Goal: Task Accomplishment & Management: Use online tool/utility

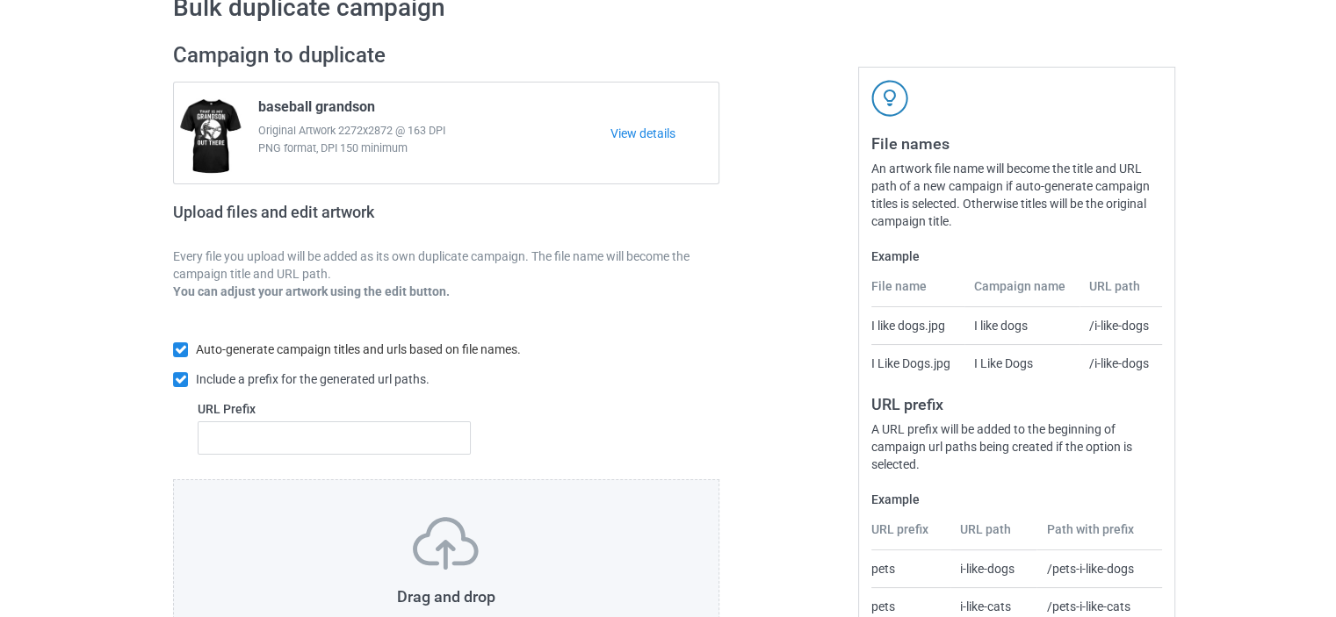
scroll to position [235, 0]
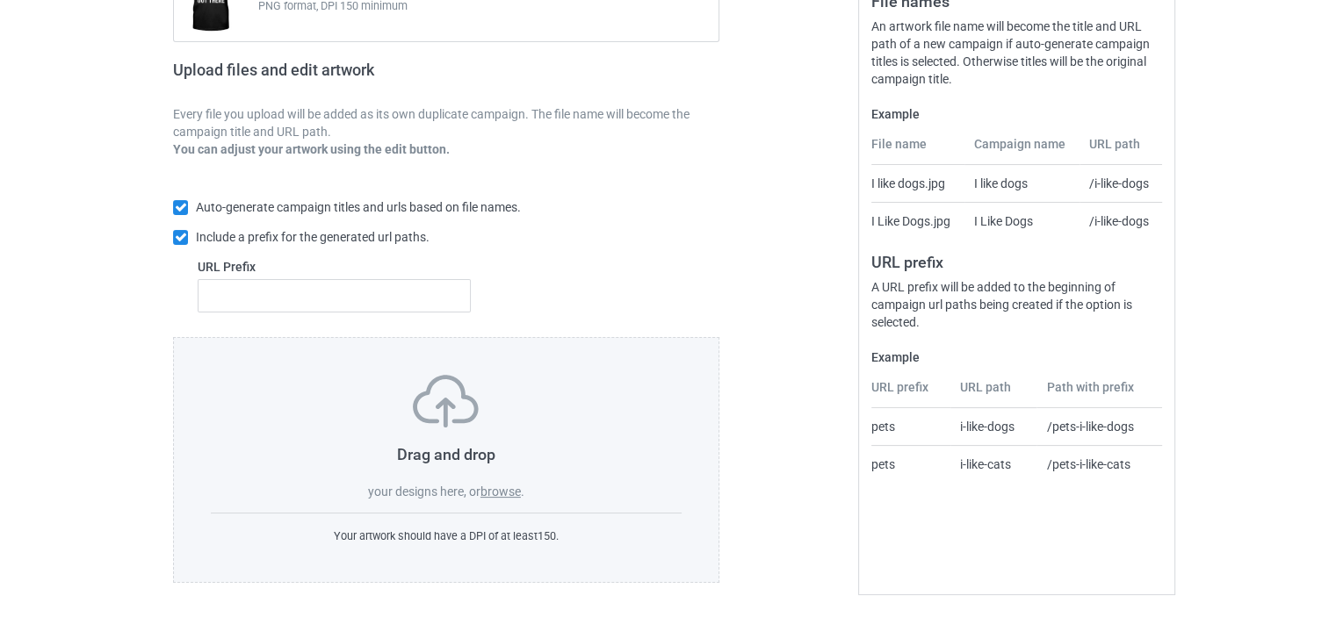
click at [488, 493] on label "browse" at bounding box center [500, 492] width 40 height 14
click at [0, 0] on input "browse" at bounding box center [0, 0] width 0 height 0
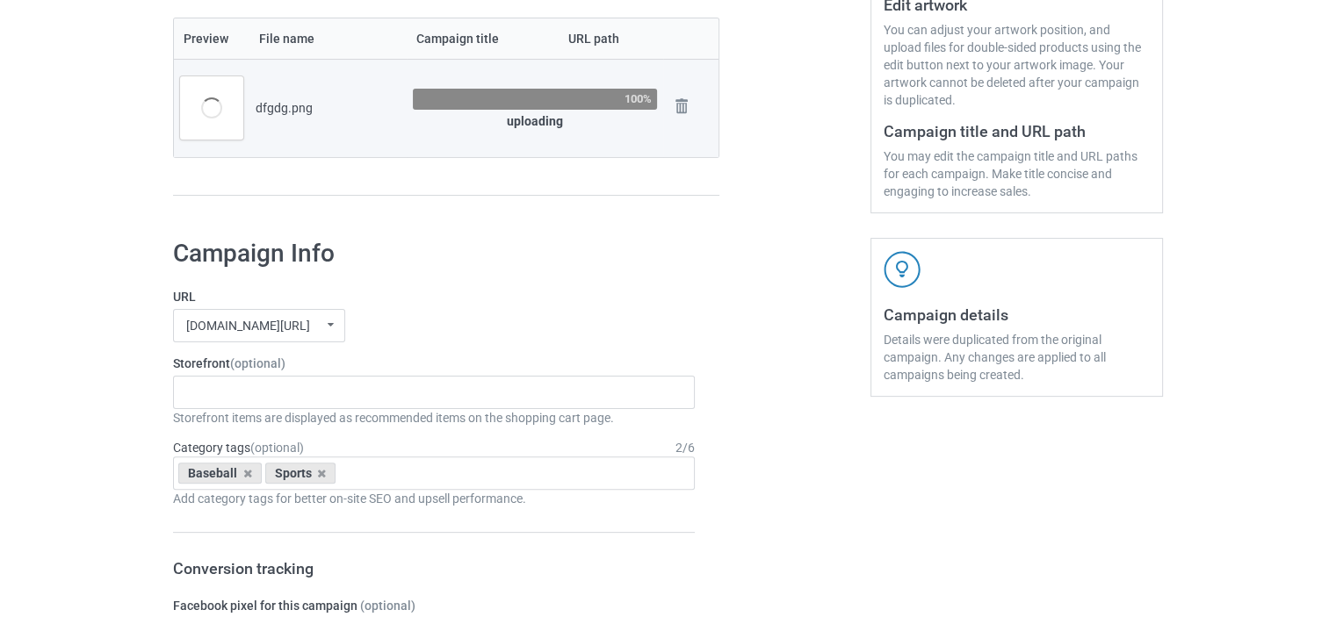
scroll to position [411, 0]
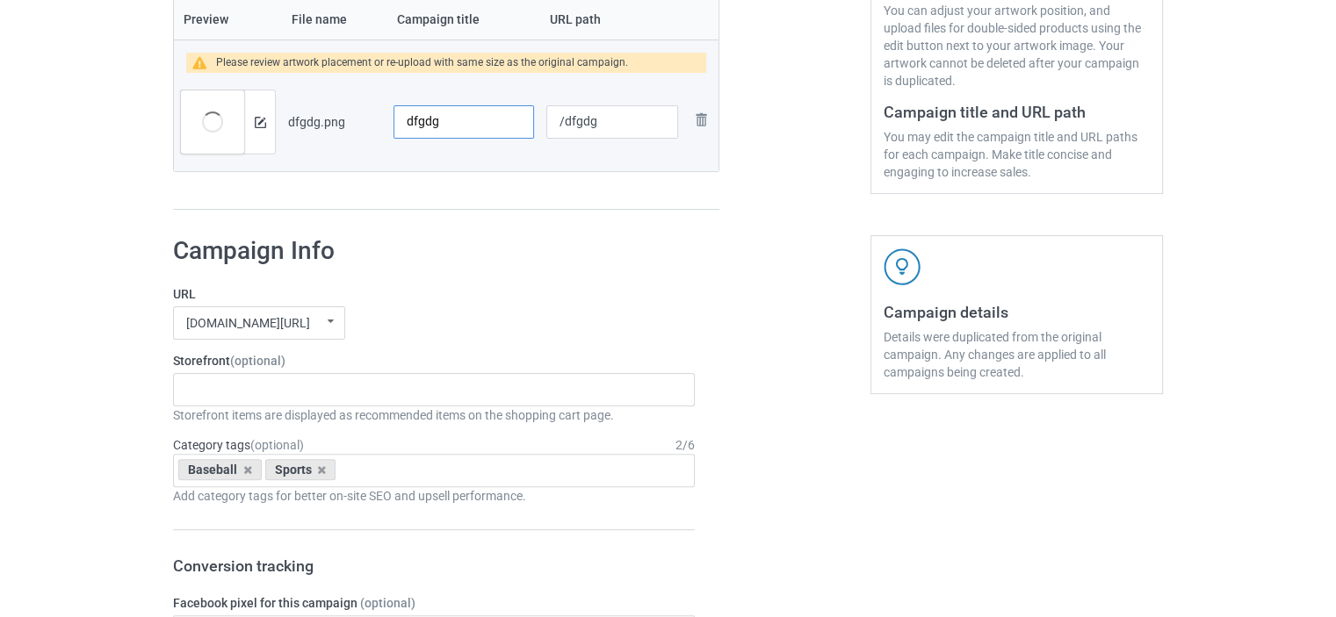
drag, startPoint x: 436, startPoint y: 119, endPoint x: 372, endPoint y: 112, distance: 64.5
click at [372, 112] on tr "Preview and edit artwork dfgdg.png dfgdg /dfgdg Remove file" at bounding box center [446, 122] width 544 height 98
type input "hockey"
drag, startPoint x: 562, startPoint y: 120, endPoint x: 629, endPoint y: 113, distance: 67.1
click at [629, 113] on input "/dfgdg" at bounding box center [612, 121] width 132 height 33
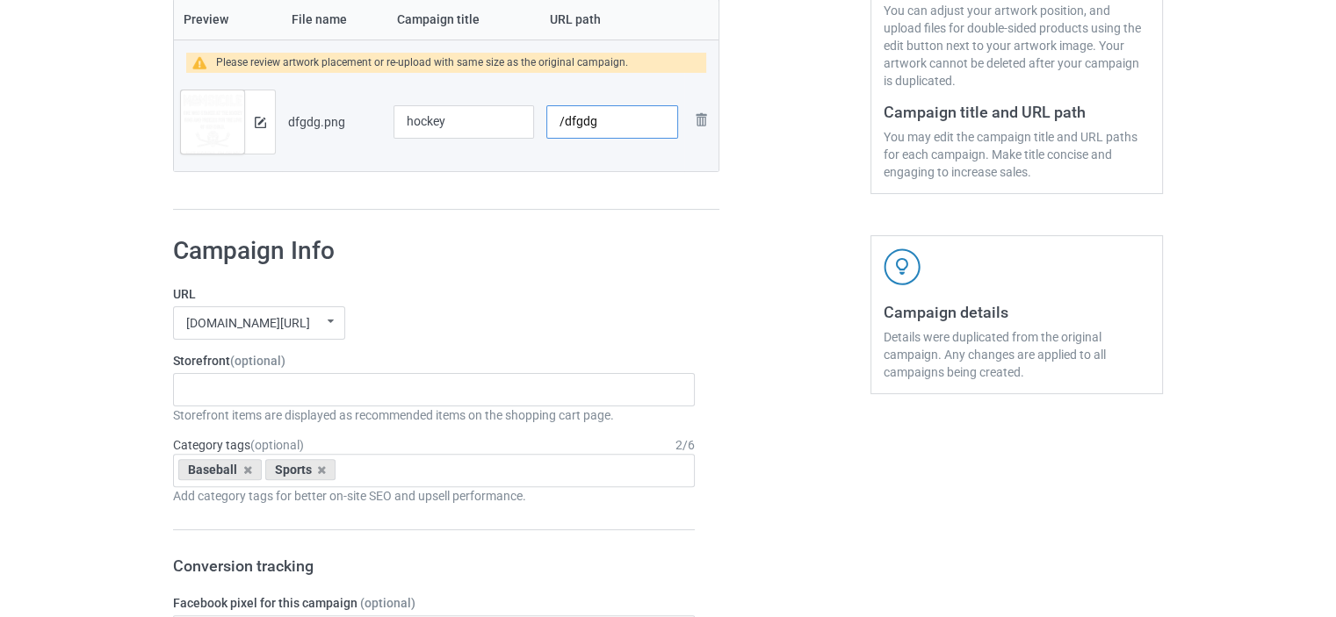
paste input "hockey"
type input "/hockey-820198"
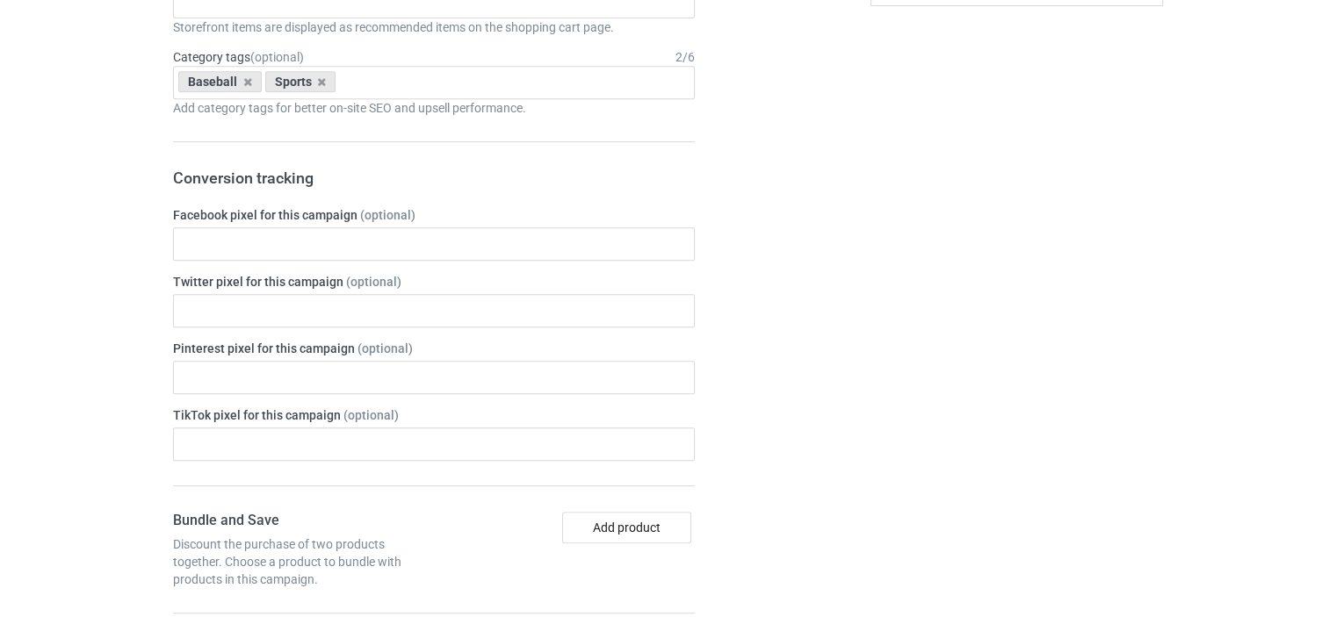
scroll to position [850, 0]
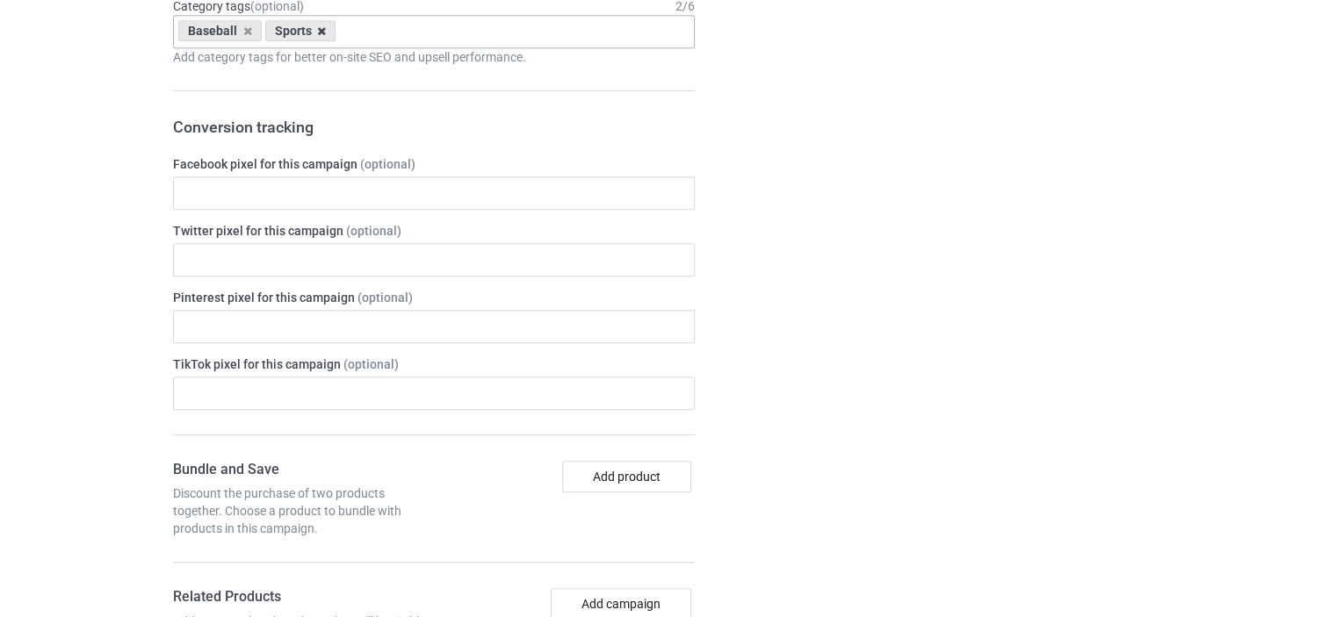
click at [319, 27] on icon at bounding box center [321, 30] width 9 height 11
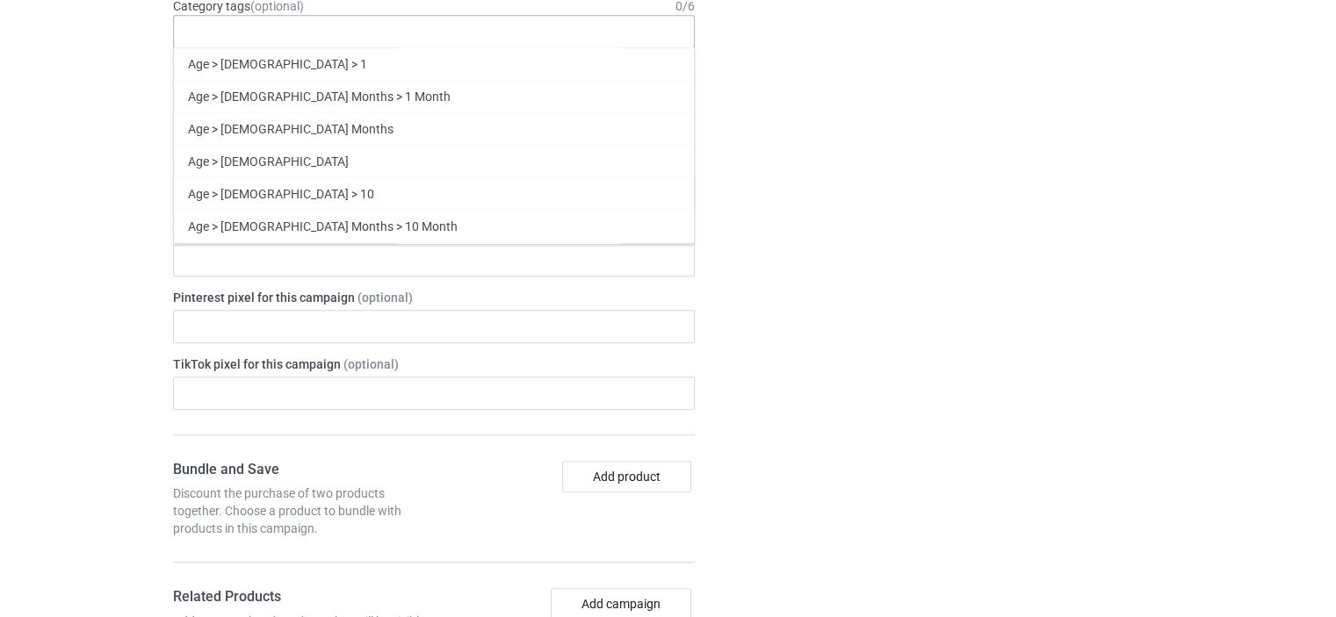
click at [319, 27] on div "Age > [DEMOGRAPHIC_DATA] > 1 Age > [DEMOGRAPHIC_DATA] Months > 1 Month Age > [D…" at bounding box center [434, 31] width 522 height 33
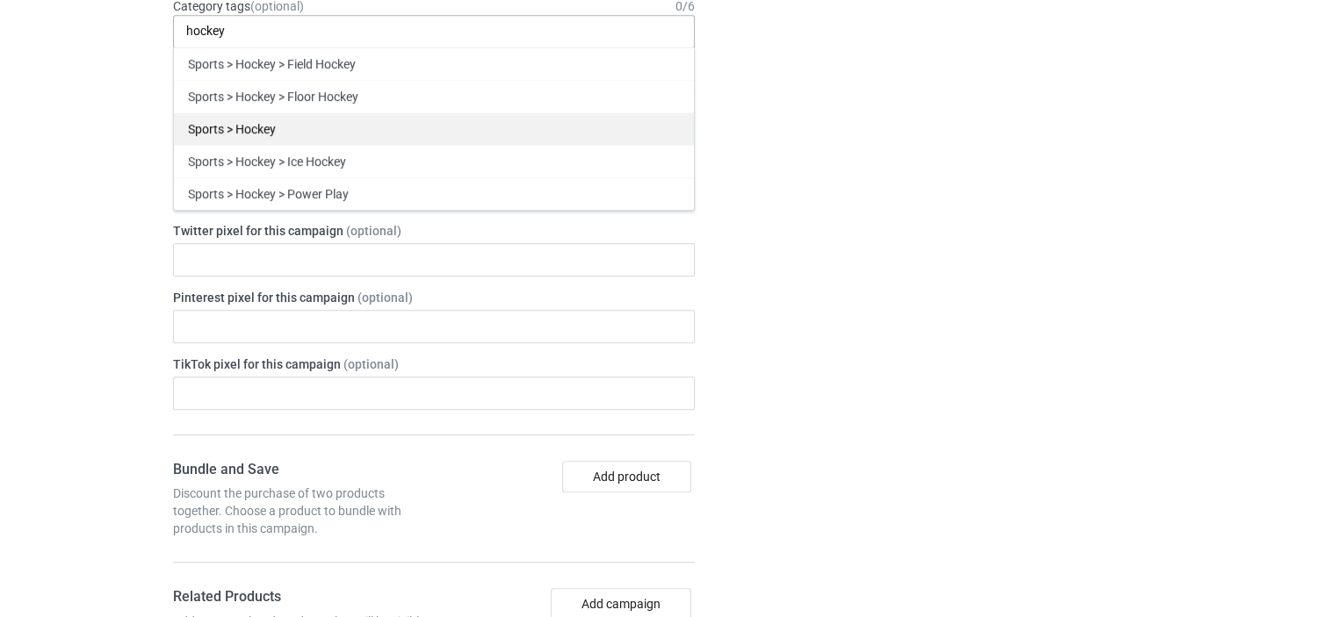
type input "hockey"
click at [267, 118] on div "Sports > Hockey" at bounding box center [434, 128] width 520 height 32
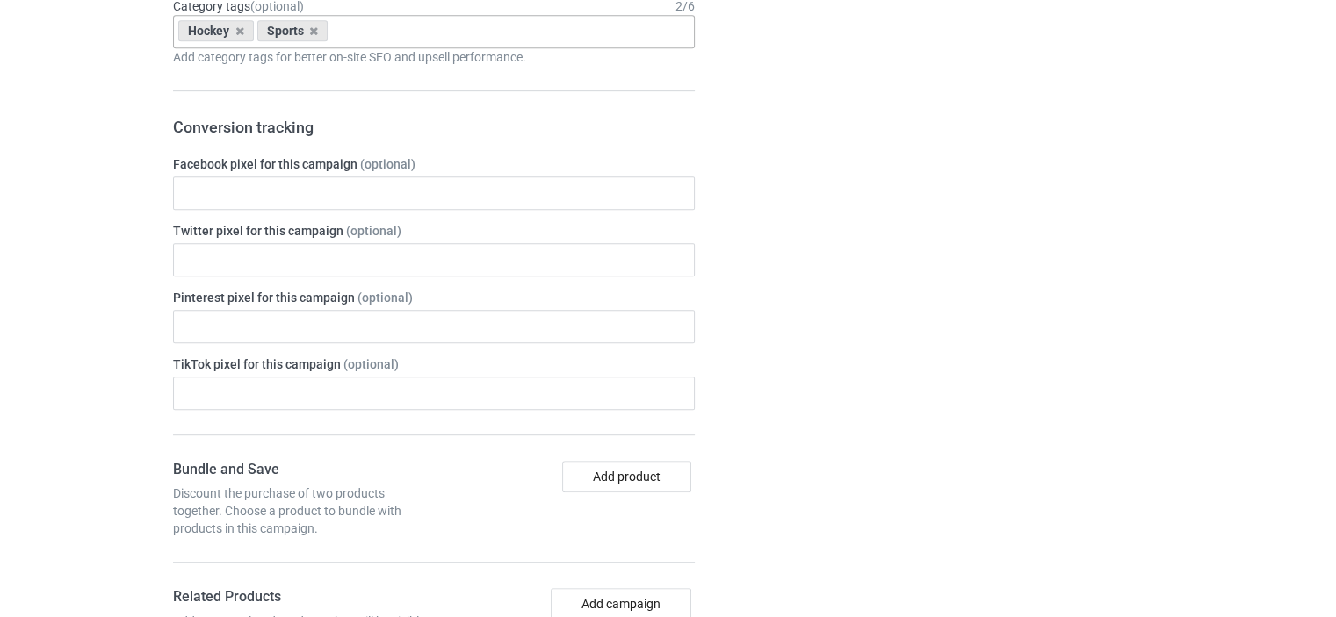
click at [1094, 213] on div "Campaign details Details were duplicated from the original campaign. Any change…" at bounding box center [1016, 589] width 317 height 1611
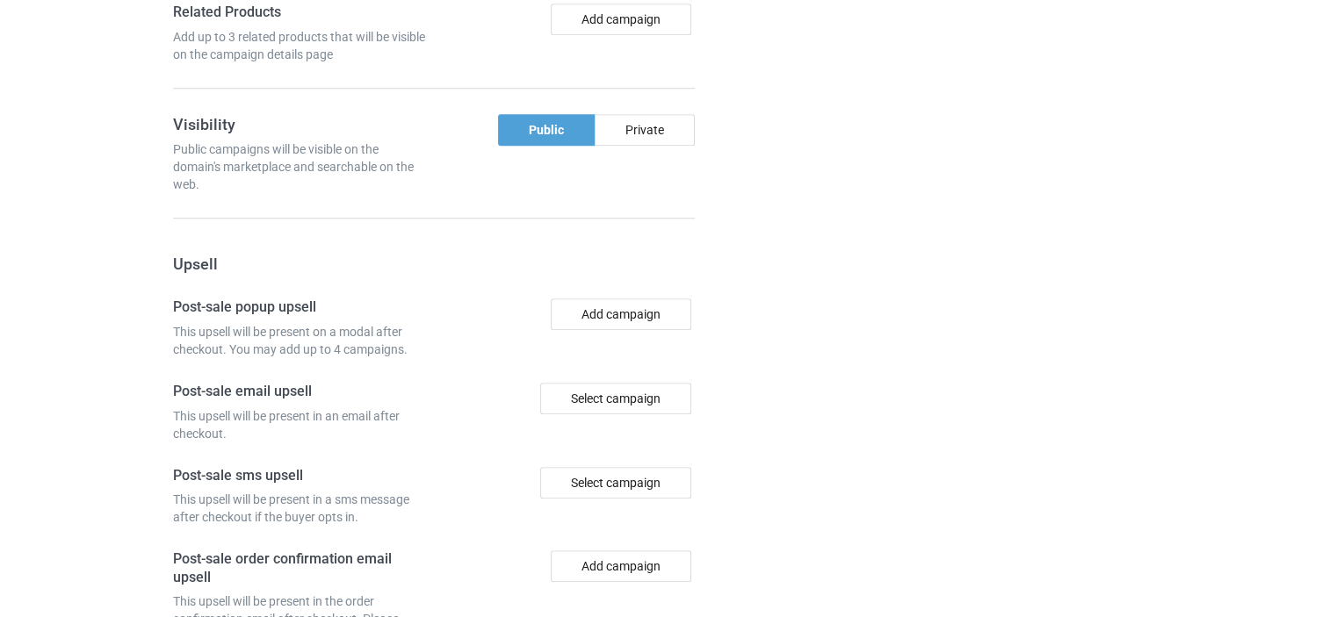
scroll to position [1647, 0]
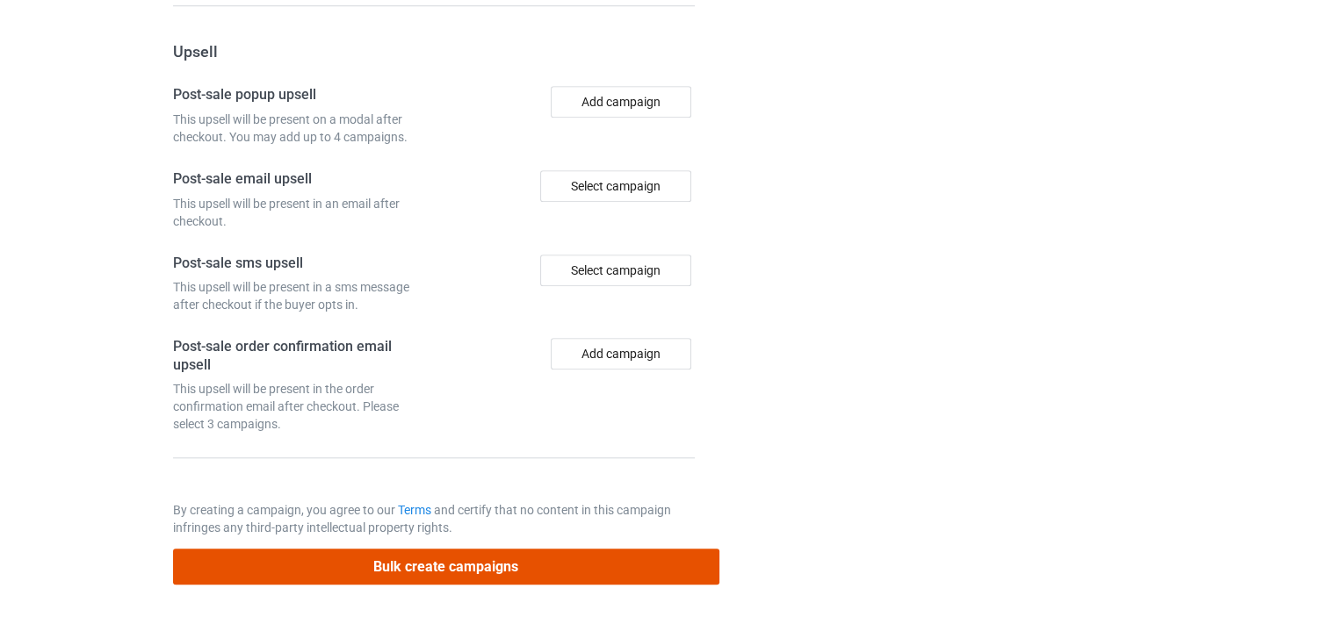
click at [348, 566] on button "Bulk create campaigns" at bounding box center [446, 567] width 546 height 36
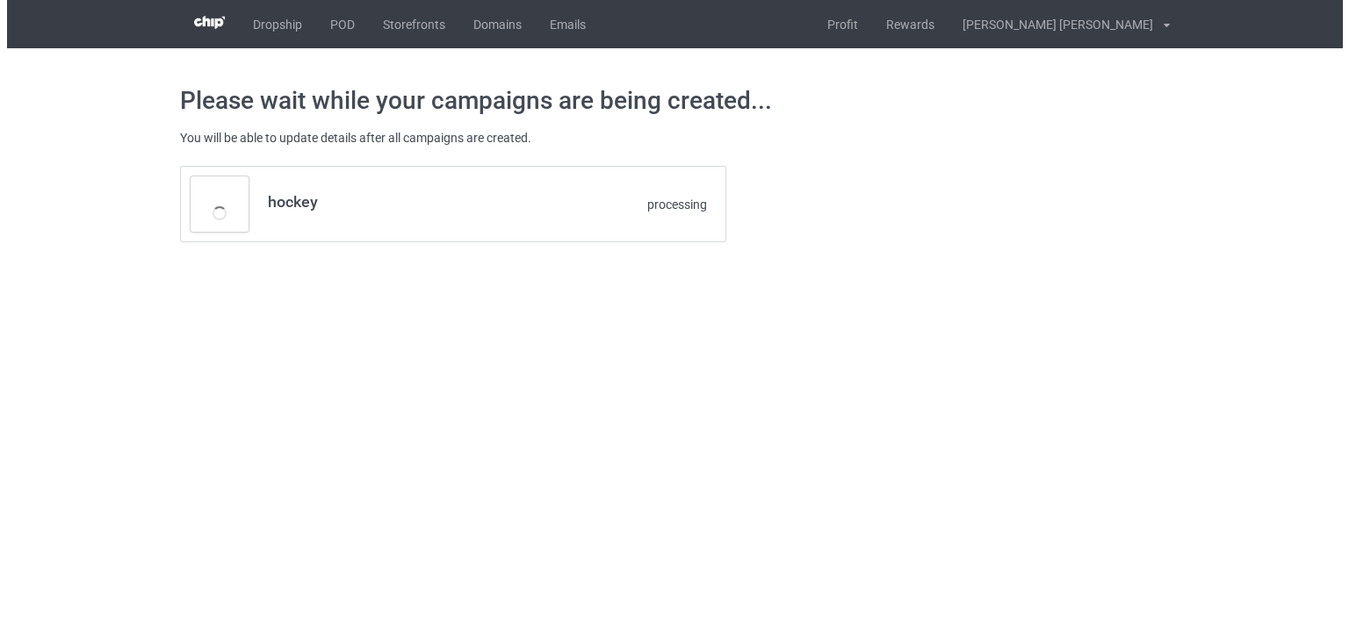
scroll to position [0, 0]
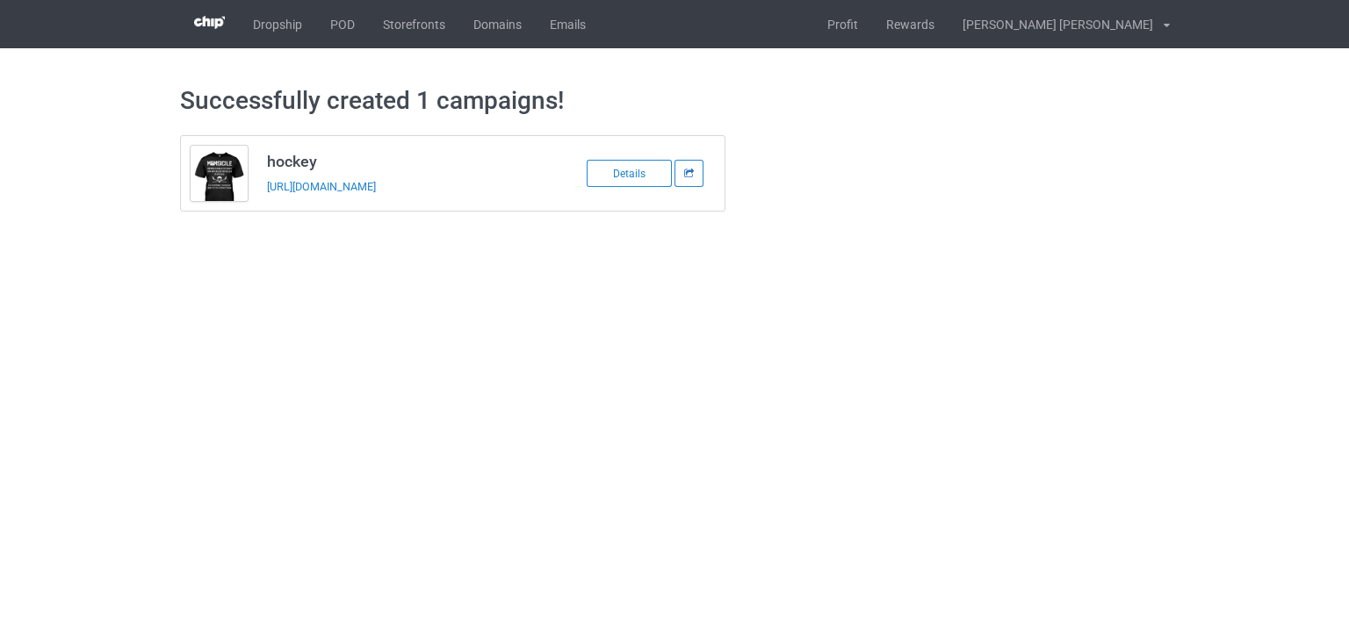
click at [698, 172] on div at bounding box center [688, 173] width 29 height 27
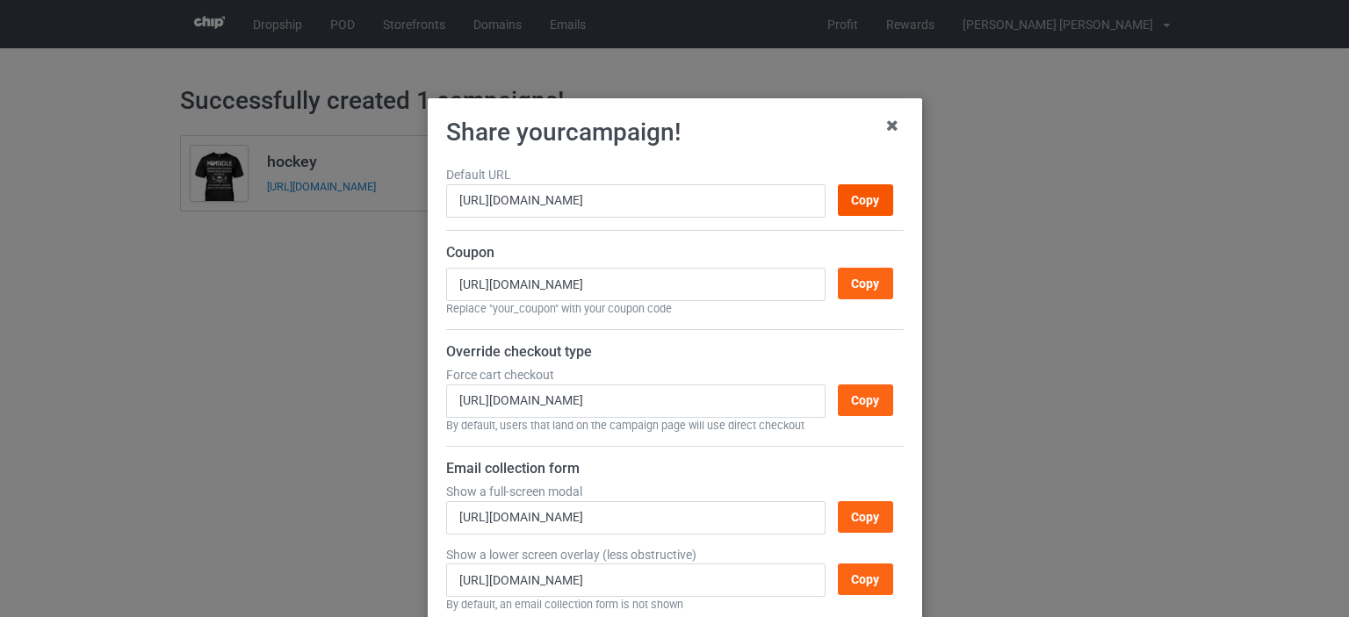
click at [846, 198] on div "Copy" at bounding box center [864, 200] width 55 height 32
click at [890, 119] on icon at bounding box center [892, 126] width 28 height 28
